Goal: Task Accomplishment & Management: Complete application form

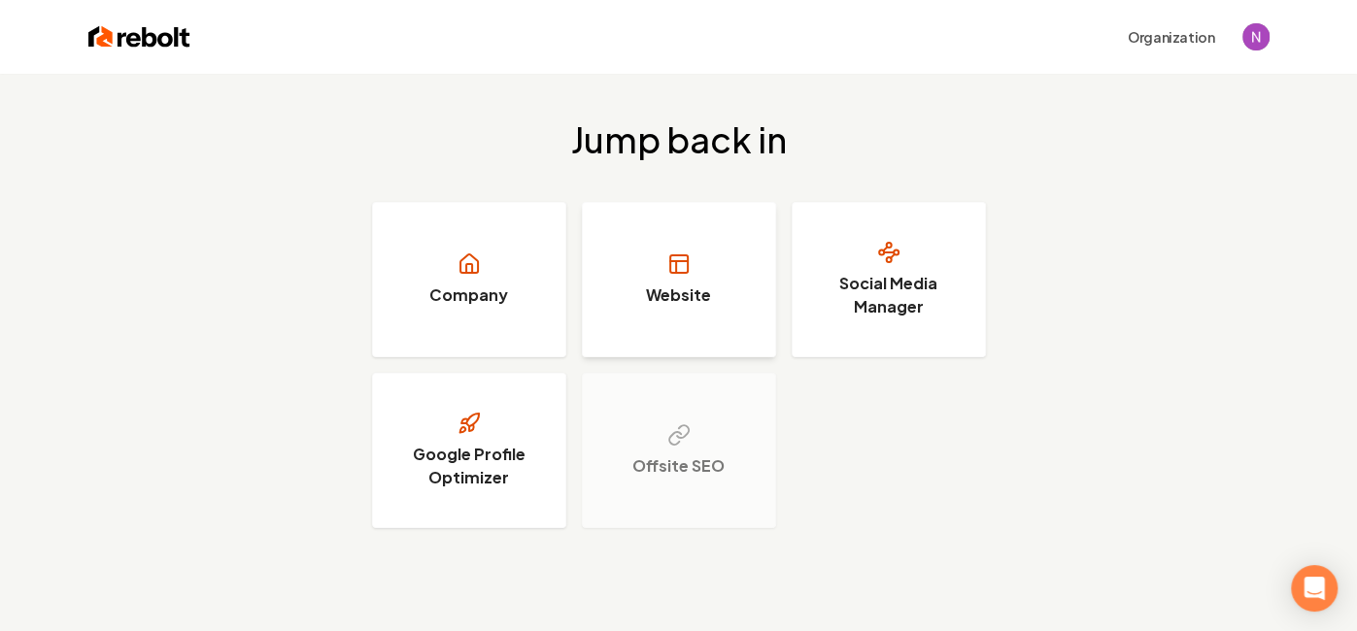
click at [689, 303] on h3 "Website" at bounding box center [678, 295] width 65 height 23
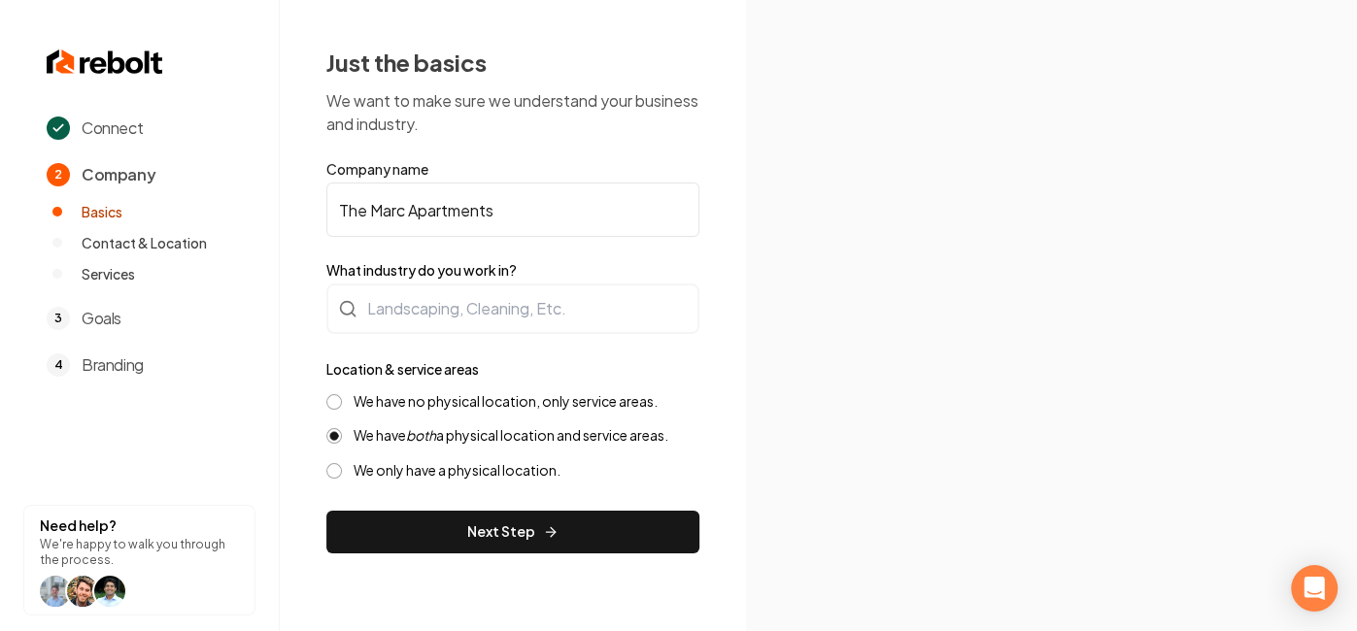
click at [137, 399] on section "Connect 2 Company Basics Contact & Location Services 3 Goals 4 Branding Need he…" at bounding box center [140, 315] width 280 height 631
click at [128, 286] on div "Connect 2 Company Basics Contact & Location Services 3 Goals 4 Branding" at bounding box center [151, 247] width 209 height 260
click at [135, 271] on span "Services" at bounding box center [108, 273] width 53 height 19
click at [172, 230] on ul "Basics Contact & Location Services" at bounding box center [151, 243] width 209 height 82
click at [135, 176] on span "Company" at bounding box center [119, 174] width 74 height 23
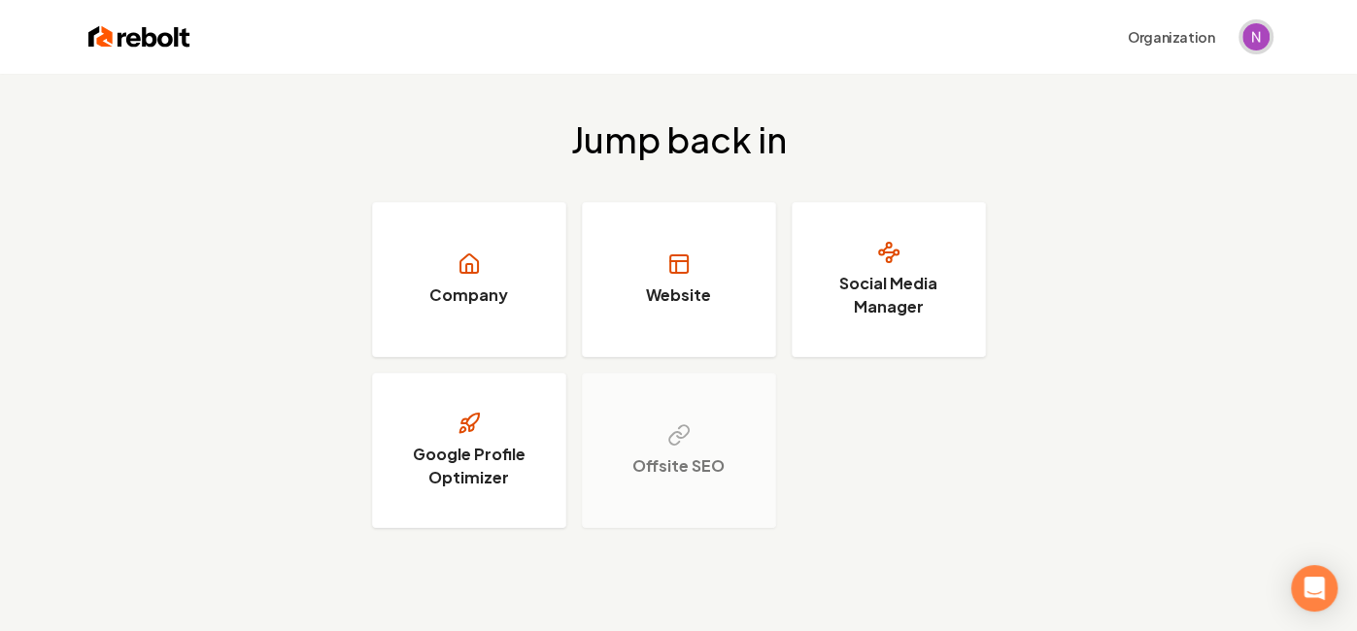
click at [1264, 43] on img "Open user button" at bounding box center [1255, 36] width 27 height 27
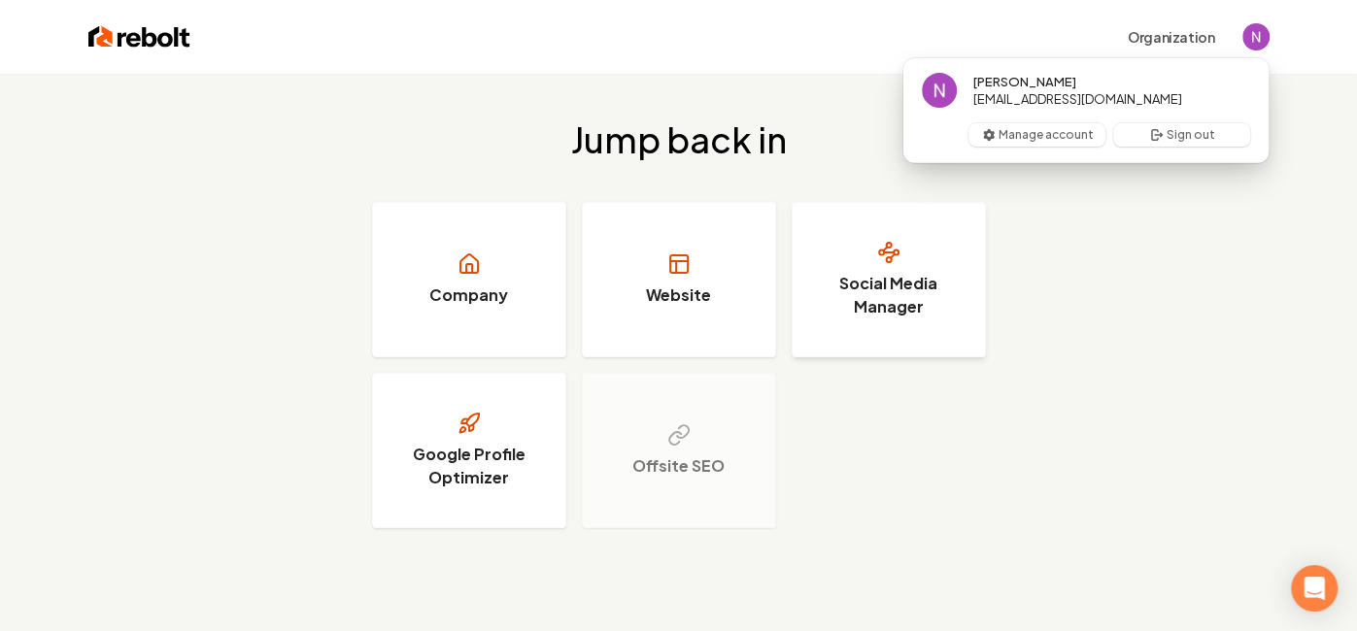
click at [916, 277] on h3 "Social Media Manager" at bounding box center [889, 295] width 146 height 47
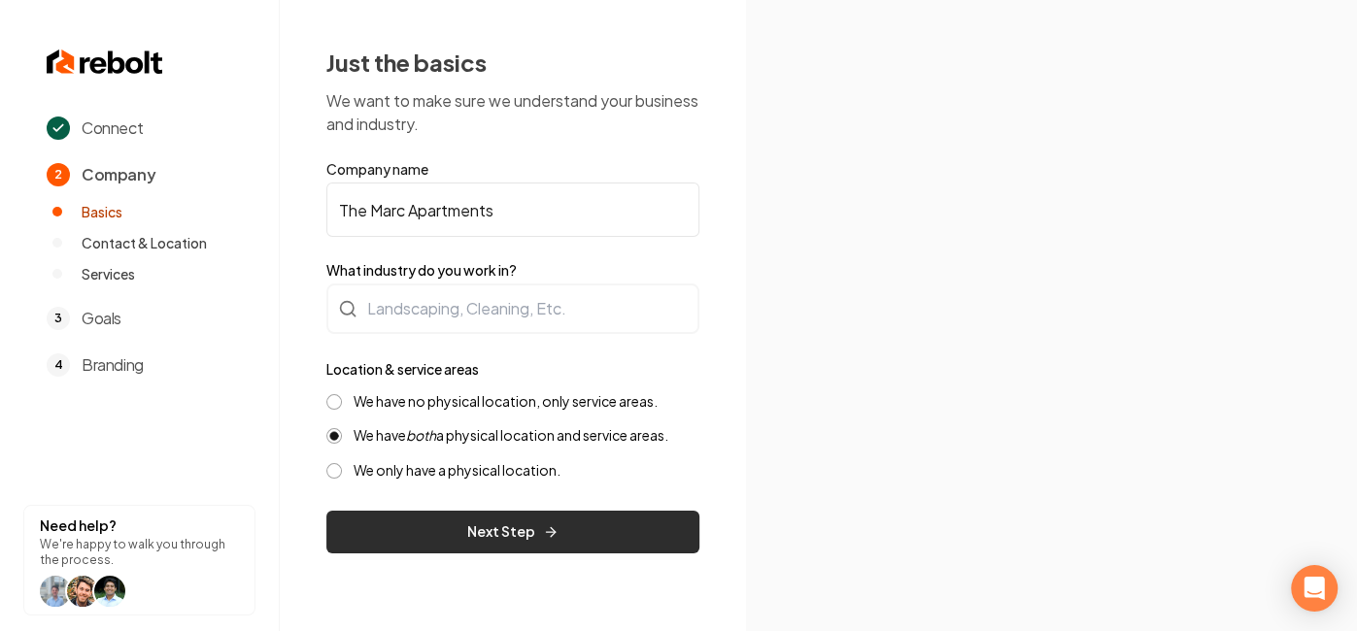
click at [655, 535] on button "Next Step" at bounding box center [512, 532] width 373 height 43
click at [574, 528] on button "Next Step" at bounding box center [512, 532] width 373 height 43
click at [488, 544] on button "Next Step" at bounding box center [512, 532] width 373 height 43
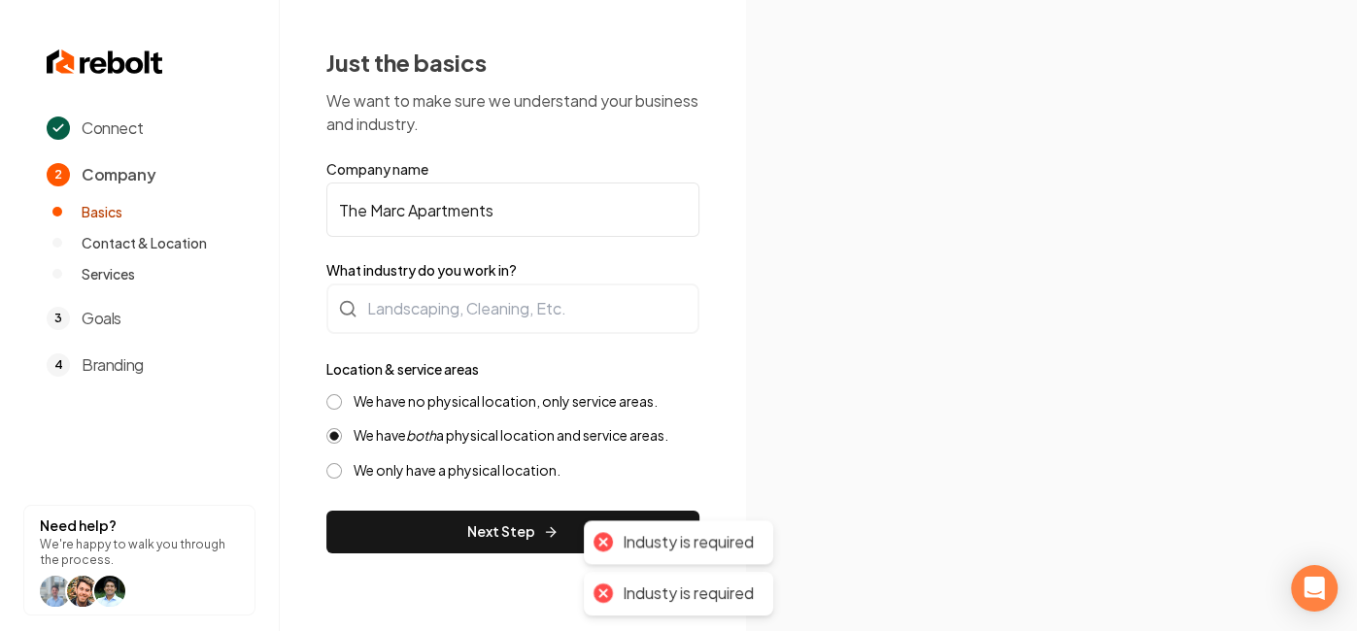
click at [189, 241] on span "Contact & Location" at bounding box center [144, 242] width 125 height 19
click at [121, 298] on div "Connect 2 Company Basics Contact & Location Services 3 Goals 4 Branding" at bounding box center [151, 247] width 209 height 260
click at [118, 380] on section "Connect 2 Company Basics Contact & Location Services 3 Goals 4 Branding Need he…" at bounding box center [140, 315] width 280 height 631
click at [118, 361] on span "Branding" at bounding box center [113, 364] width 62 height 23
click at [142, 262] on ul "Basics Contact & Location Services" at bounding box center [151, 243] width 209 height 82
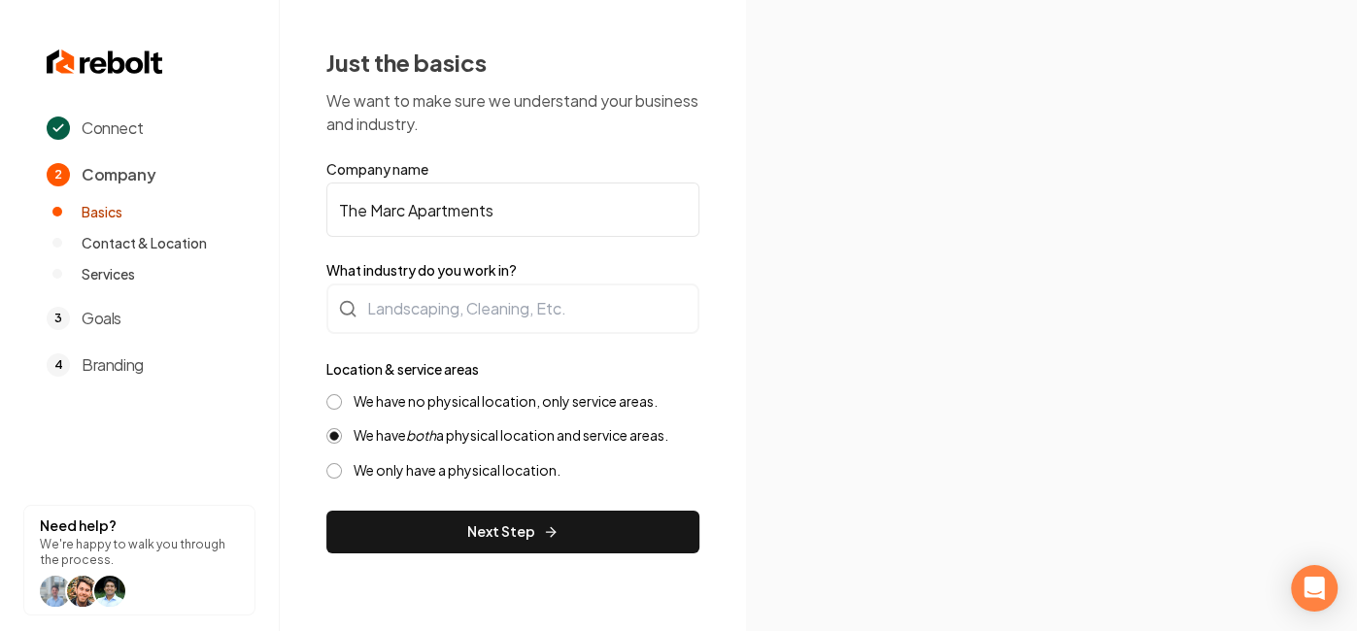
click at [125, 124] on span "Connect" at bounding box center [112, 128] width 61 height 23
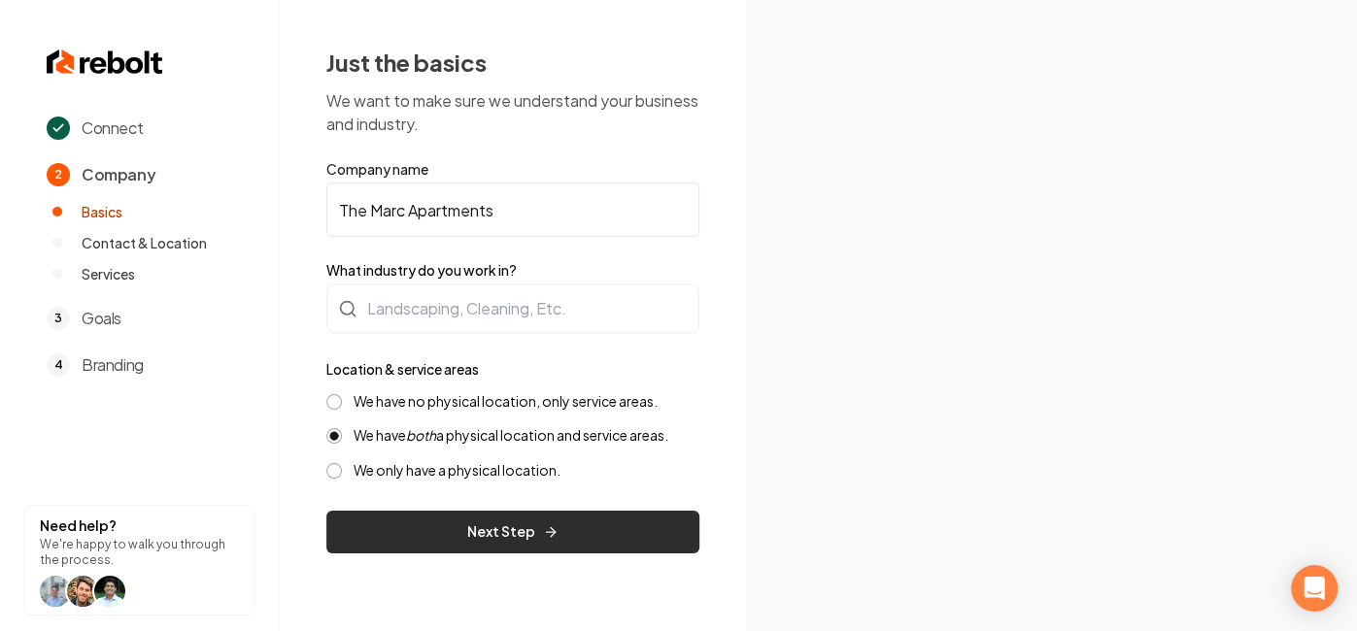
click at [665, 530] on button "Next Step" at bounding box center [512, 532] width 373 height 43
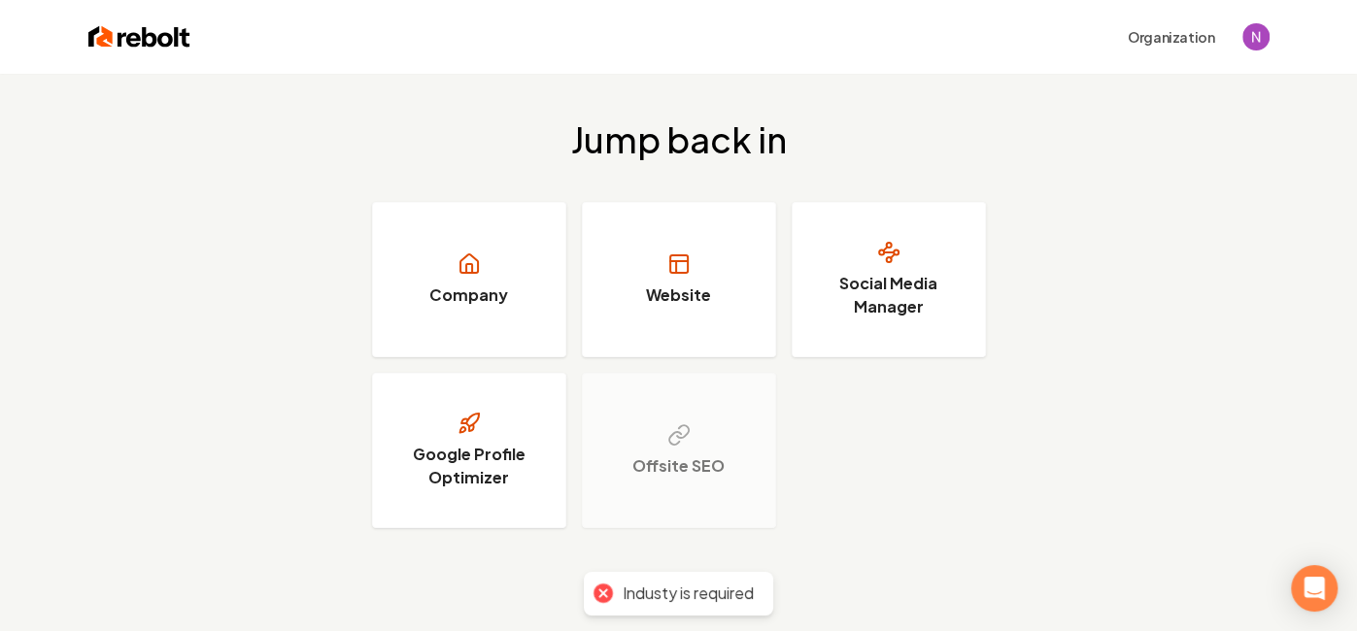
click at [1034, 484] on div "Jump back in Company Website Social Media Manager Google Profile Optimizer Offs…" at bounding box center [678, 324] width 1357 height 501
click at [1265, 36] on img "Open user button" at bounding box center [1255, 36] width 27 height 27
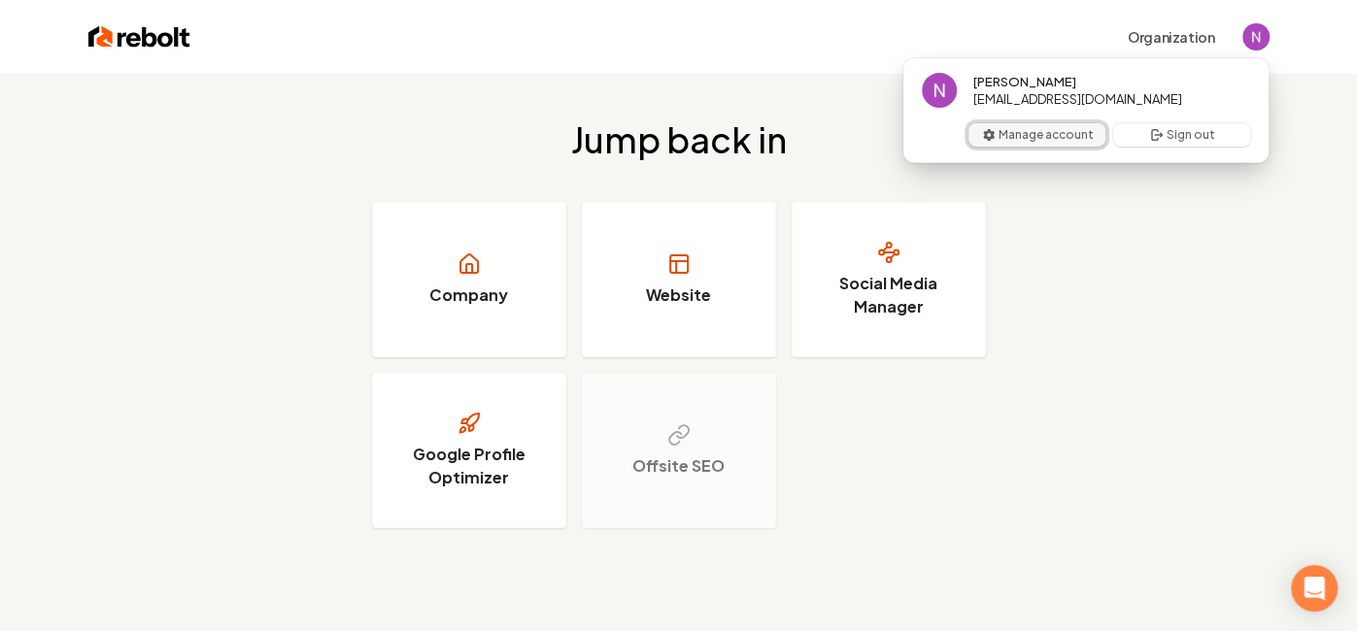
click at [1074, 138] on button "Manage account" at bounding box center [1036, 134] width 137 height 23
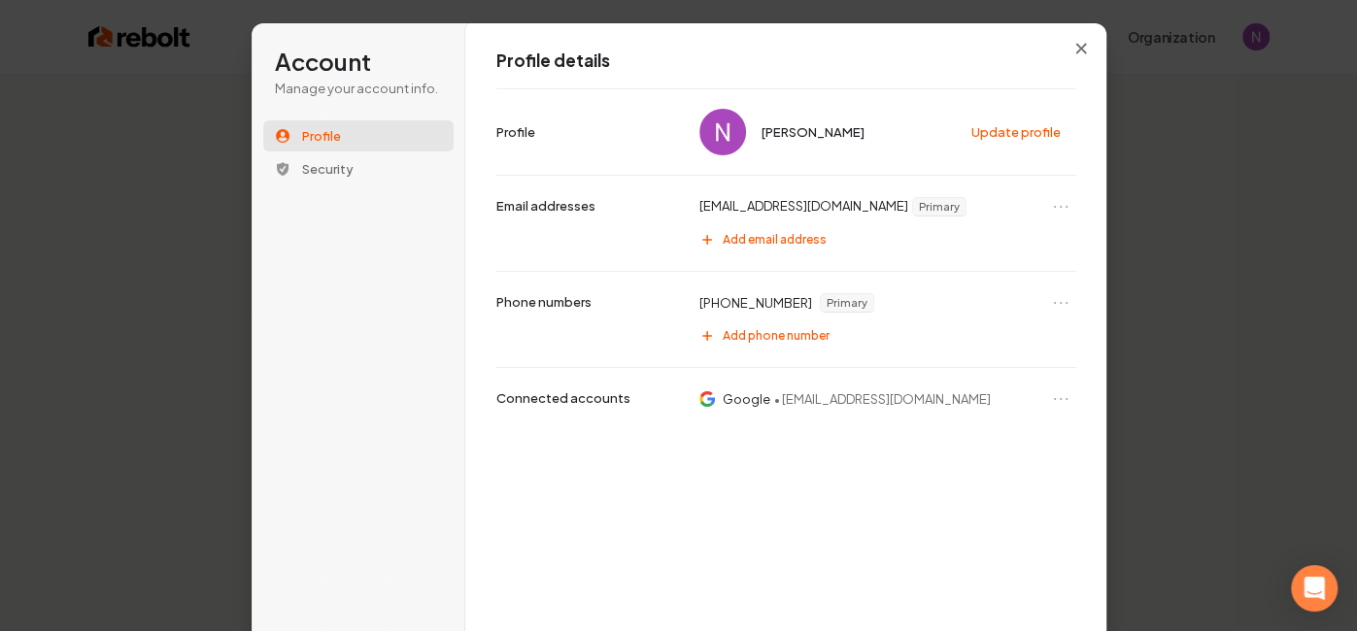
click at [955, 401] on span "• [EMAIL_ADDRESS][DOMAIN_NAME]" at bounding box center [882, 398] width 217 height 17
click at [766, 400] on p "Google" at bounding box center [747, 398] width 48 height 17
click at [1093, 50] on button "Close modal" at bounding box center [1080, 48] width 35 height 35
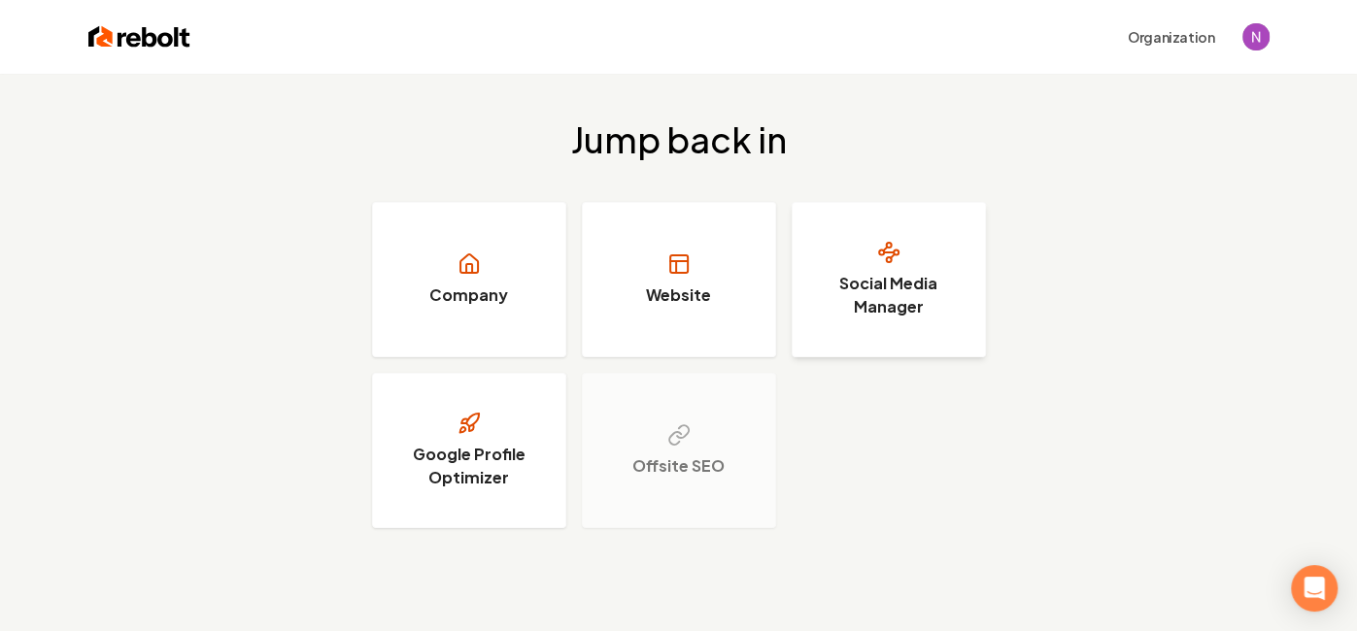
click at [891, 295] on h3 "Social Media Manager" at bounding box center [889, 295] width 146 height 47
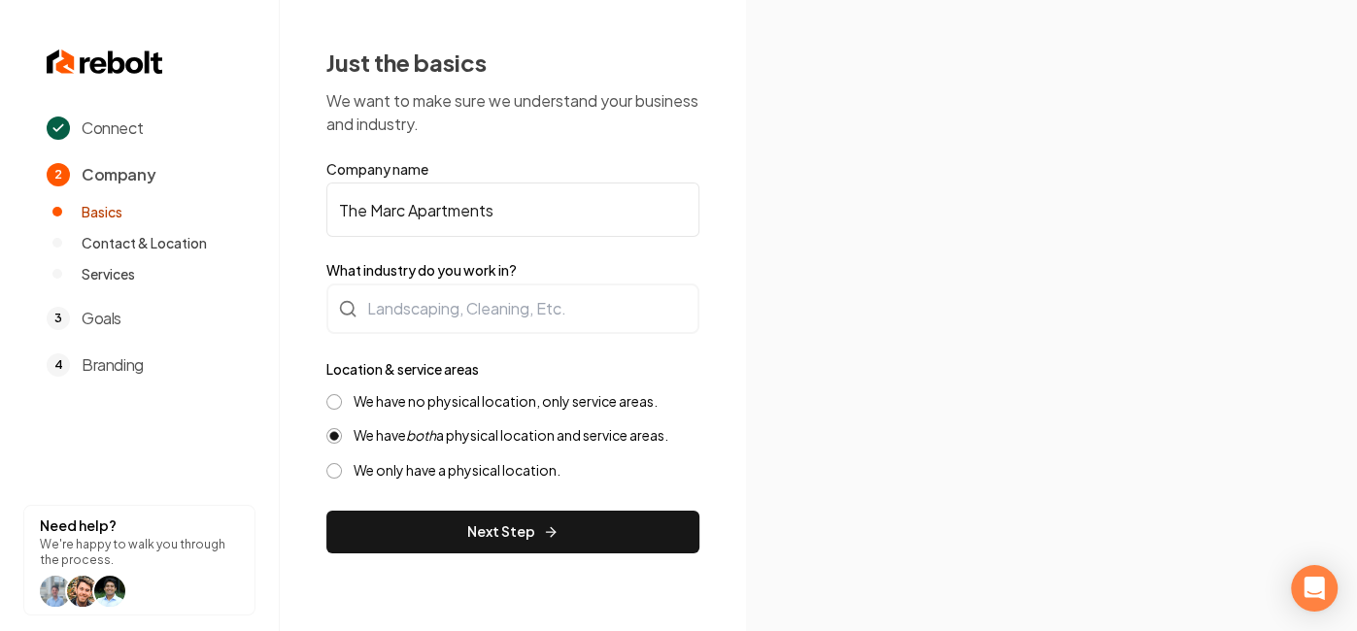
click at [634, 204] on input "The Marc Apartments" at bounding box center [512, 210] width 373 height 54
type input "T"
type input "\"
click at [326, 511] on button "Next Step" at bounding box center [512, 532] width 373 height 43
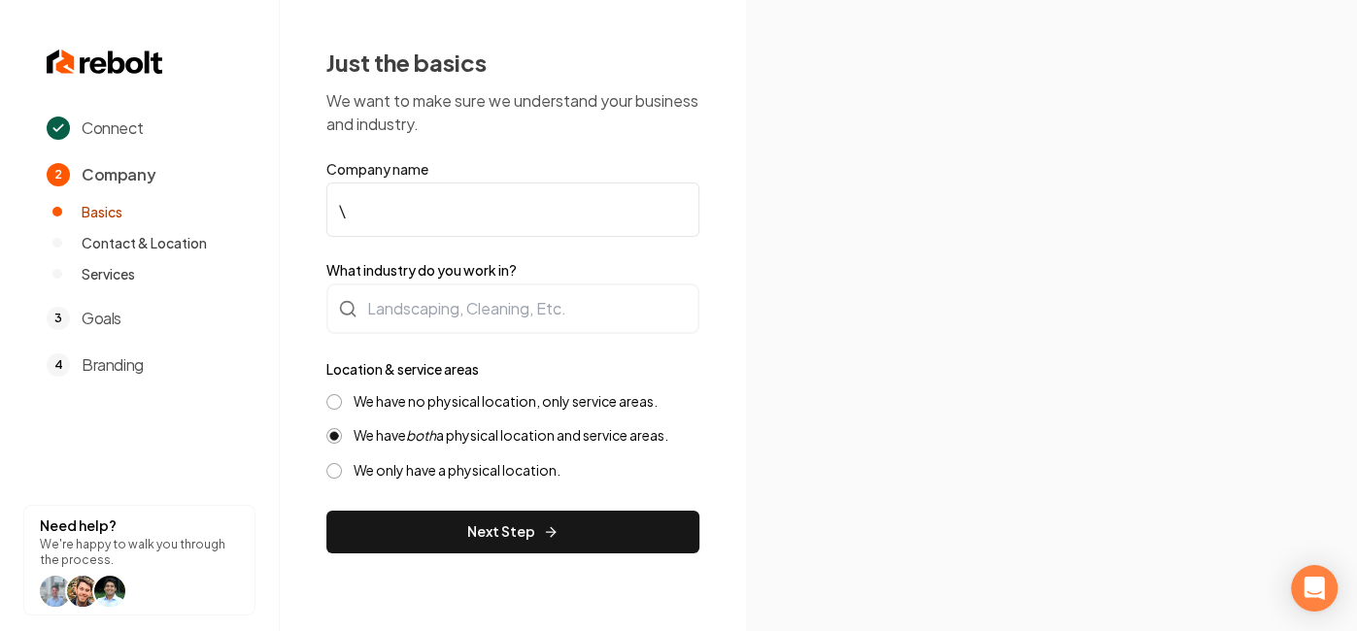
click at [326, 511] on button "Next Step" at bounding box center [512, 532] width 373 height 43
